Goal: Information Seeking & Learning: Find contact information

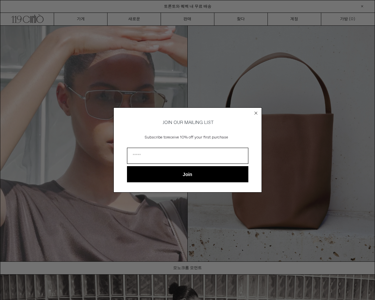
click at [255, 111] on circle "Close dialog" at bounding box center [256, 113] width 6 height 6
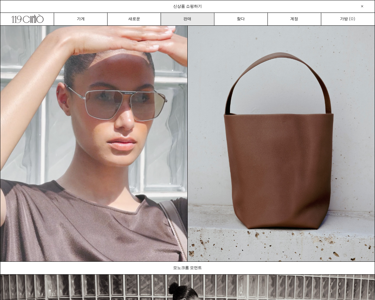
click at [189, 18] on font "판매" at bounding box center [187, 18] width 8 height 5
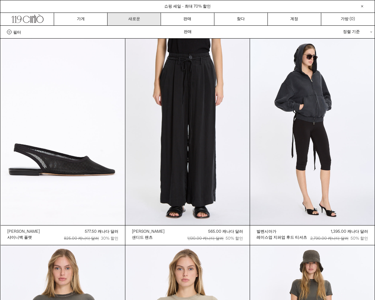
click at [147, 18] on link "새로운" at bounding box center [134, 19] width 53 height 13
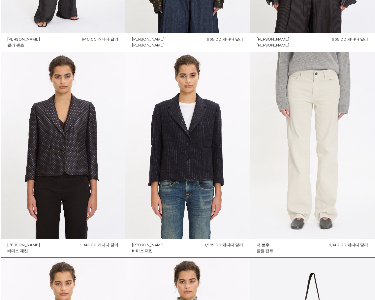
scroll to position [198, 0]
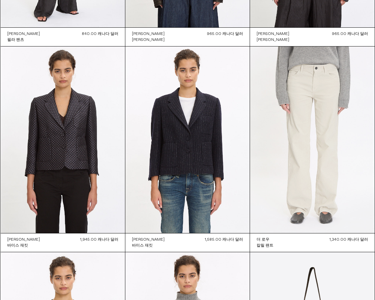
click at [320, 127] on at bounding box center [312, 140] width 124 height 187
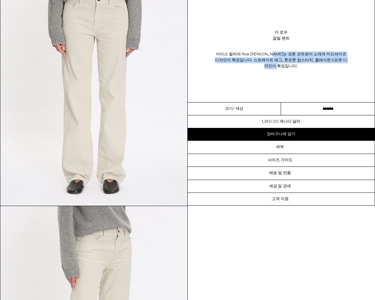
drag, startPoint x: 269, startPoint y: 53, endPoint x: 271, endPoint y: 73, distance: 19.6
click at [271, 73] on div "아이스 컬러의 Row Carlyl 팬츠는 코튼 코듀로이 소재의 미드라이즈 디자인이 특징입니다. 스트레이트 레그, 톤온톤 탑스티치, 클래식한 5…" at bounding box center [281, 60] width 187 height 31
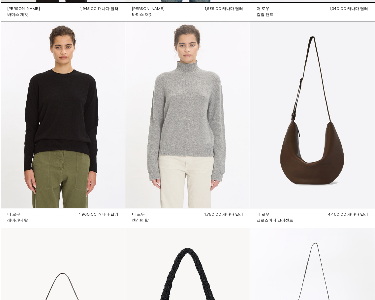
click at [200, 102] on at bounding box center [187, 114] width 124 height 187
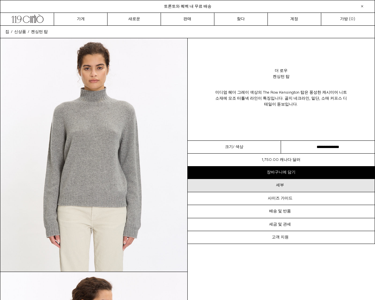
click at [288, 187] on div "세부" at bounding box center [281, 185] width 187 height 13
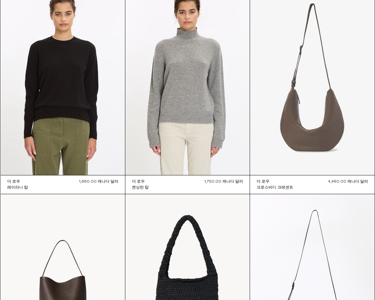
click at [307, 123] on at bounding box center [312, 81] width 124 height 187
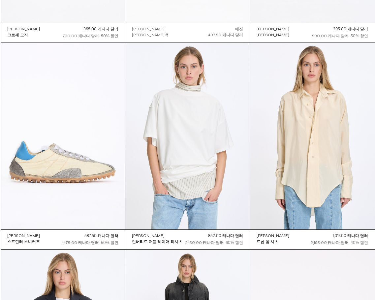
scroll to position [6599, 0]
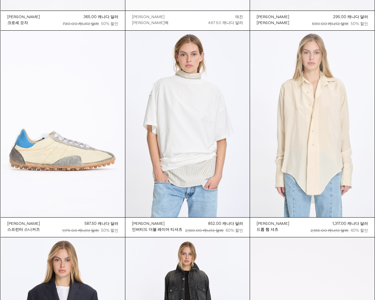
click at [328, 116] on at bounding box center [312, 124] width 124 height 187
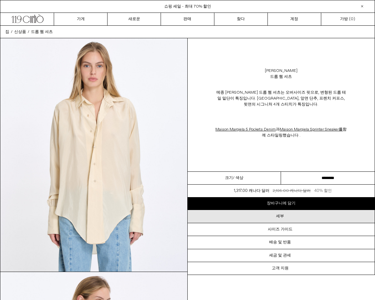
click at [288, 217] on div "세부" at bounding box center [281, 216] width 187 height 13
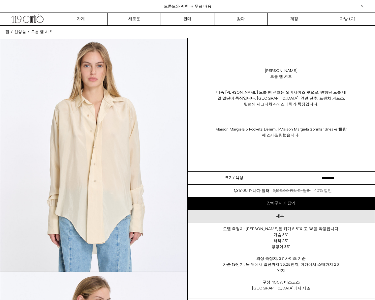
click at [288, 217] on div "세부" at bounding box center [281, 216] width 187 height 13
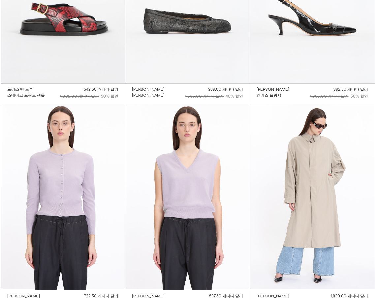
scroll to position [8418, 0]
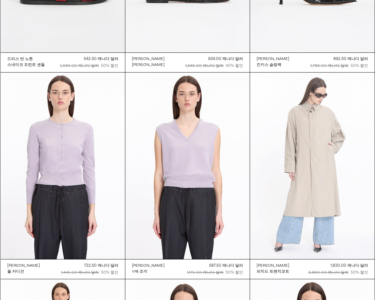
click at [283, 153] on at bounding box center [312, 166] width 124 height 187
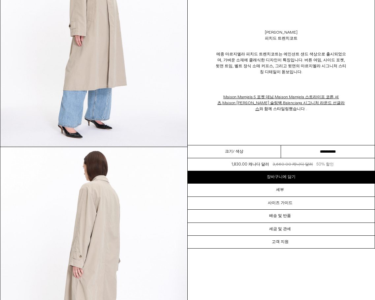
drag, startPoint x: 269, startPoint y: 182, endPoint x: 267, endPoint y: 261, distance: 79.2
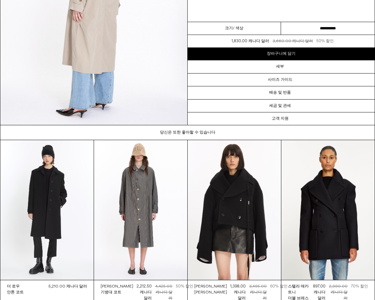
scroll to position [902, 0]
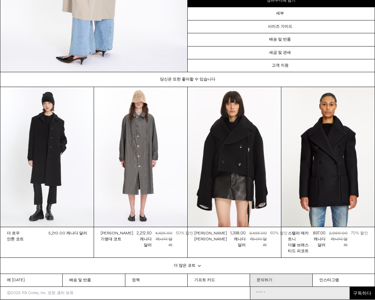
click at [281, 284] on link "문의하기" at bounding box center [281, 280] width 62 height 13
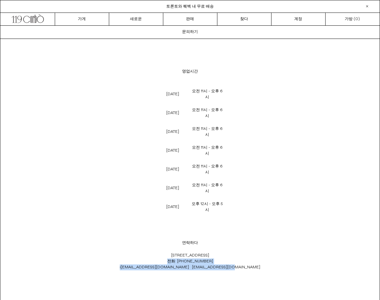
drag, startPoint x: 238, startPoint y: 226, endPoint x: 142, endPoint y: 221, distance: 95.8
click at [142, 249] on p "[STREET_ADDRESS] 전화: [PHONE_NUMBER] i [EMAIL_ADDRESS][DOMAIN_NAME] [EMAIL_ADDRE…" at bounding box center [190, 261] width 218 height 24
copy p "전화: [PHONE_NUMBER] i [EMAIL_ADDRESS][DOMAIN_NAME] [EMAIL_ADDRESS][DOMAIN_NAME]"
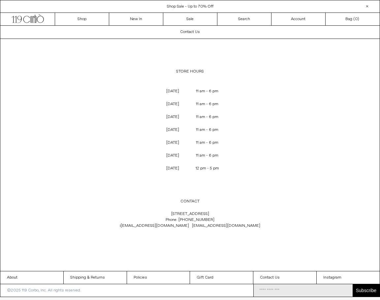
click at [216, 213] on p "[STREET_ADDRESS] Phone: [PHONE_NUMBER] i [EMAIL_ADDRESS][DOMAIN_NAME] [EMAIL_AD…" at bounding box center [190, 220] width 218 height 24
copy p "[STREET_ADDRESS]"
